Goal: Task Accomplishment & Management: Manage account settings

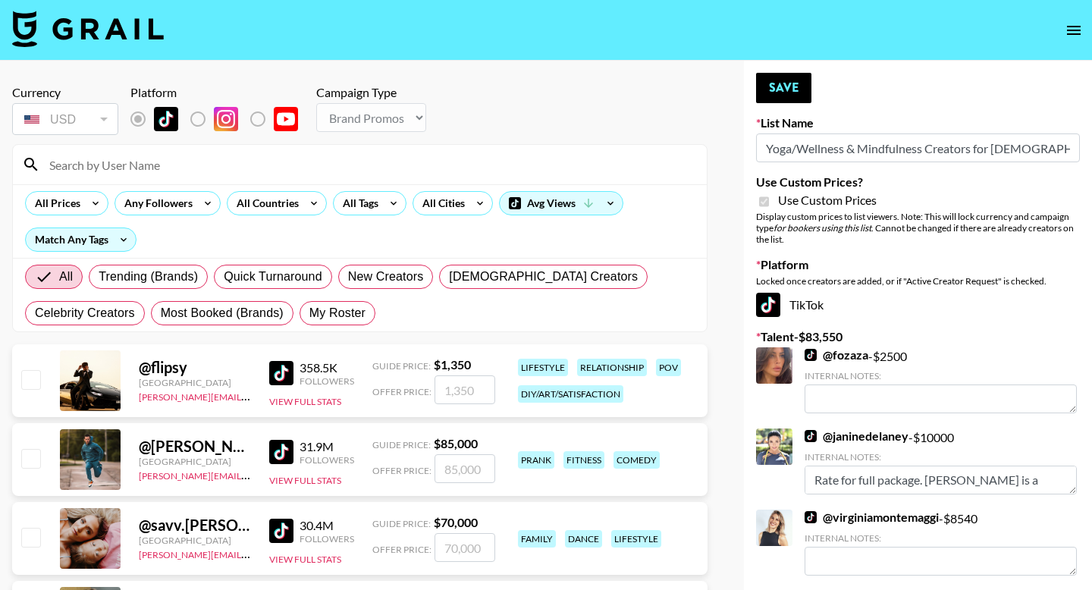
select select "Brand"
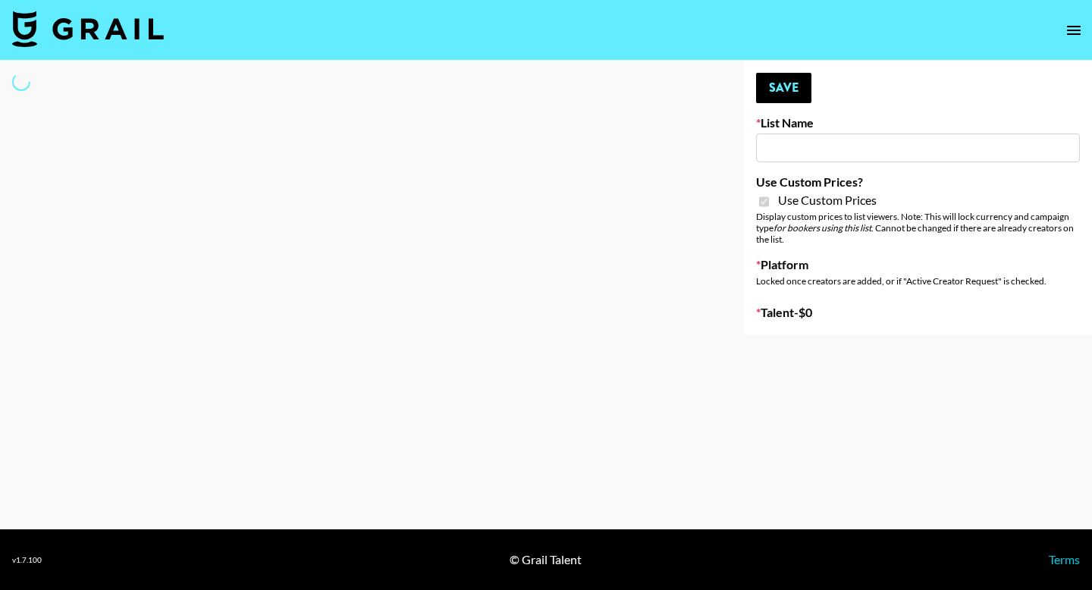
type input "Yoga/Wellness & Mindfulness Creators for [DEMOGRAPHIC_DATA]"
checkbox input "true"
select select "Brand"
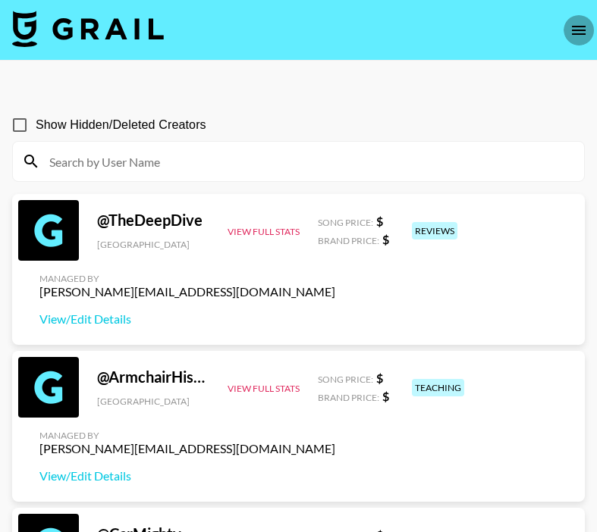
click at [578, 29] on icon "open drawer" at bounding box center [579, 30] width 18 height 18
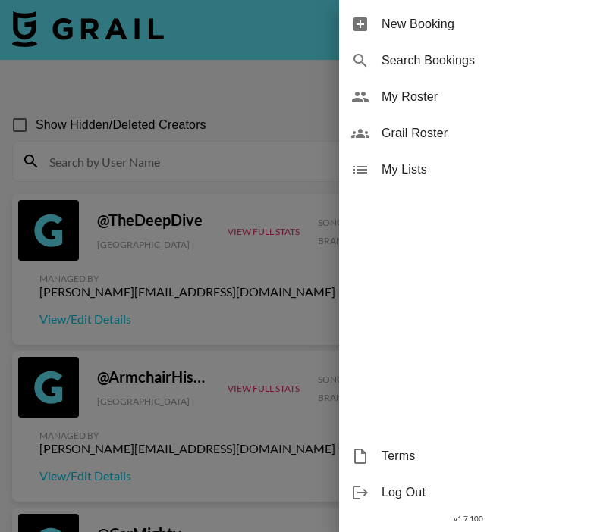
click at [420, 101] on span "My Roster" at bounding box center [482, 97] width 203 height 18
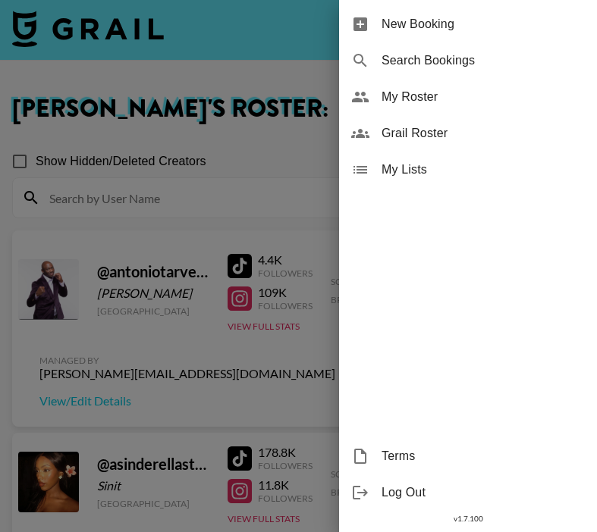
click at [174, 378] on div at bounding box center [298, 266] width 597 height 532
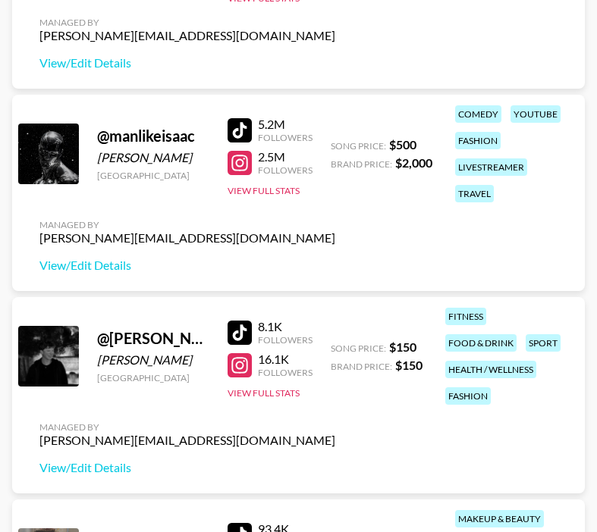
scroll to position [3397, 0]
